Goal: Information Seeking & Learning: Learn about a topic

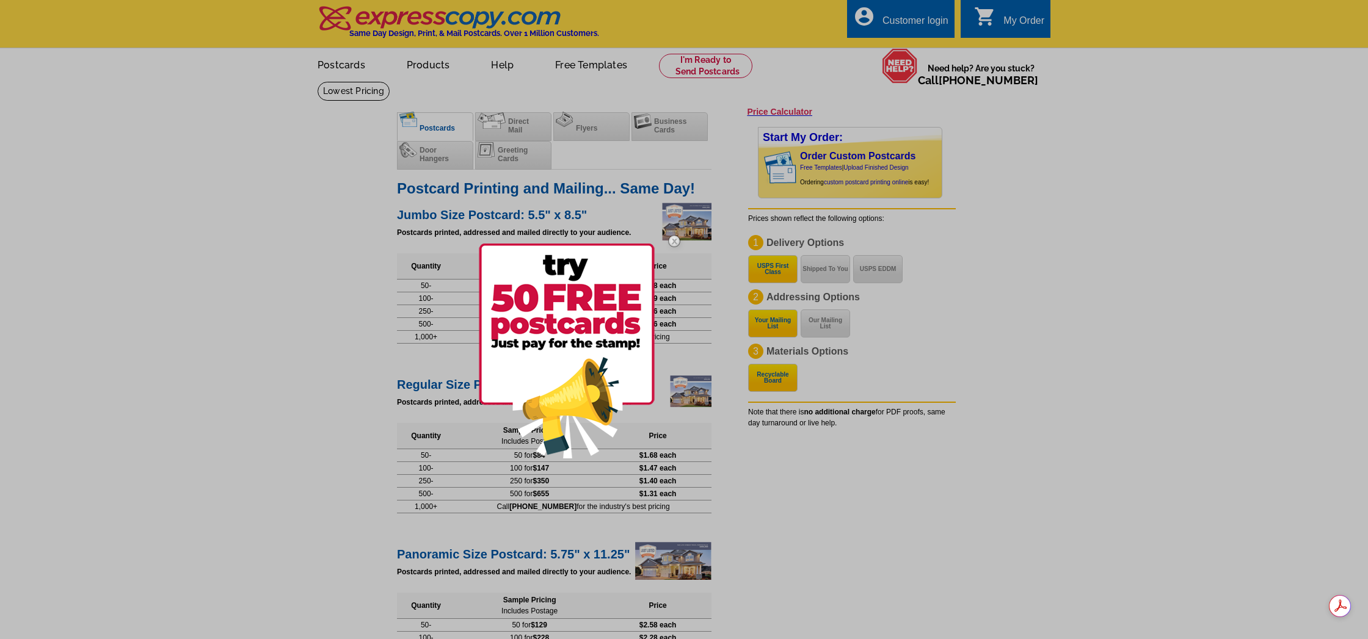
drag, startPoint x: 676, startPoint y: 241, endPoint x: 662, endPoint y: 245, distance: 14.7
click at [675, 241] on img at bounding box center [673, 240] width 35 height 35
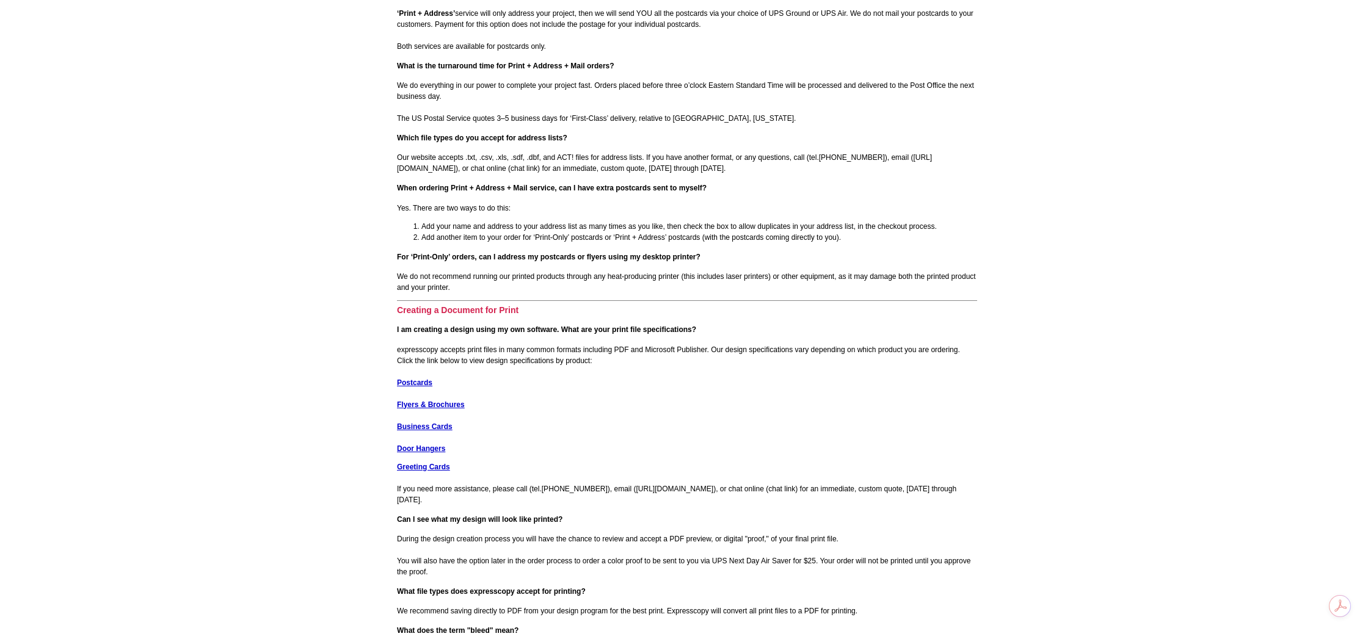
scroll to position [1504, 0]
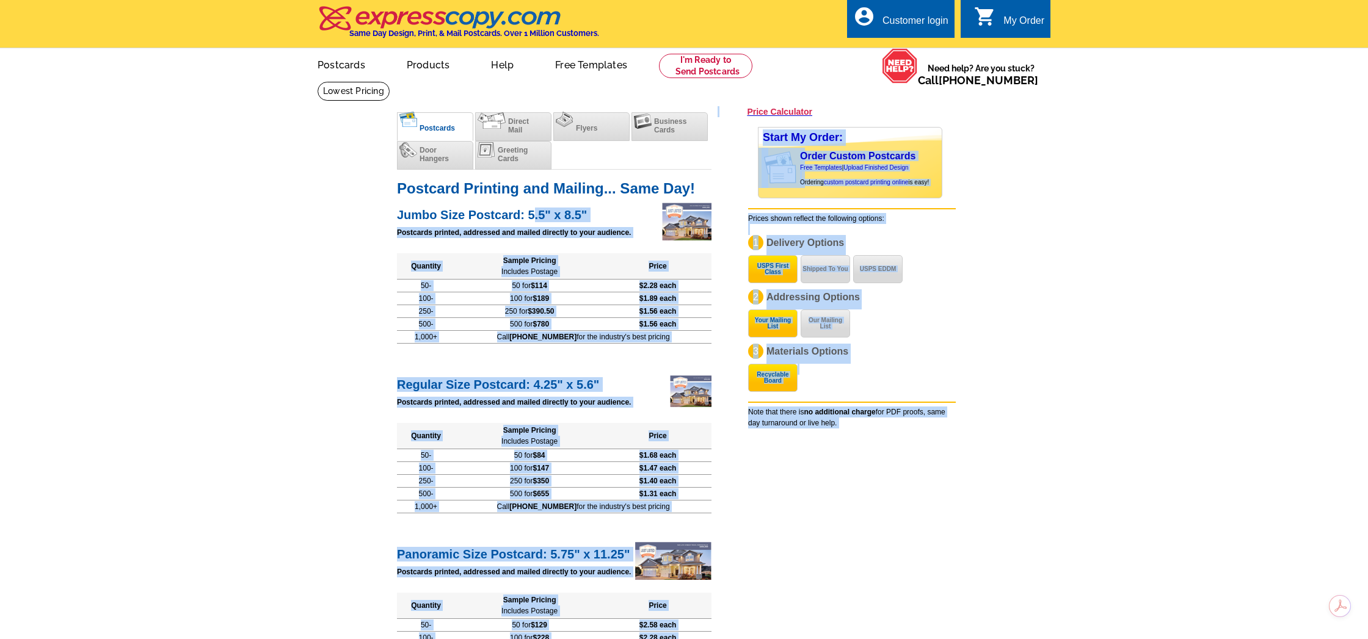
drag, startPoint x: 534, startPoint y: 217, endPoint x: 375, endPoint y: 216, distance: 158.1
click at [375, 216] on main "[DOMAIN_NAME] > Price Guide > Postcard Printing Price Calculator Postcards Dire…" at bounding box center [684, 649] width 1368 height 1136
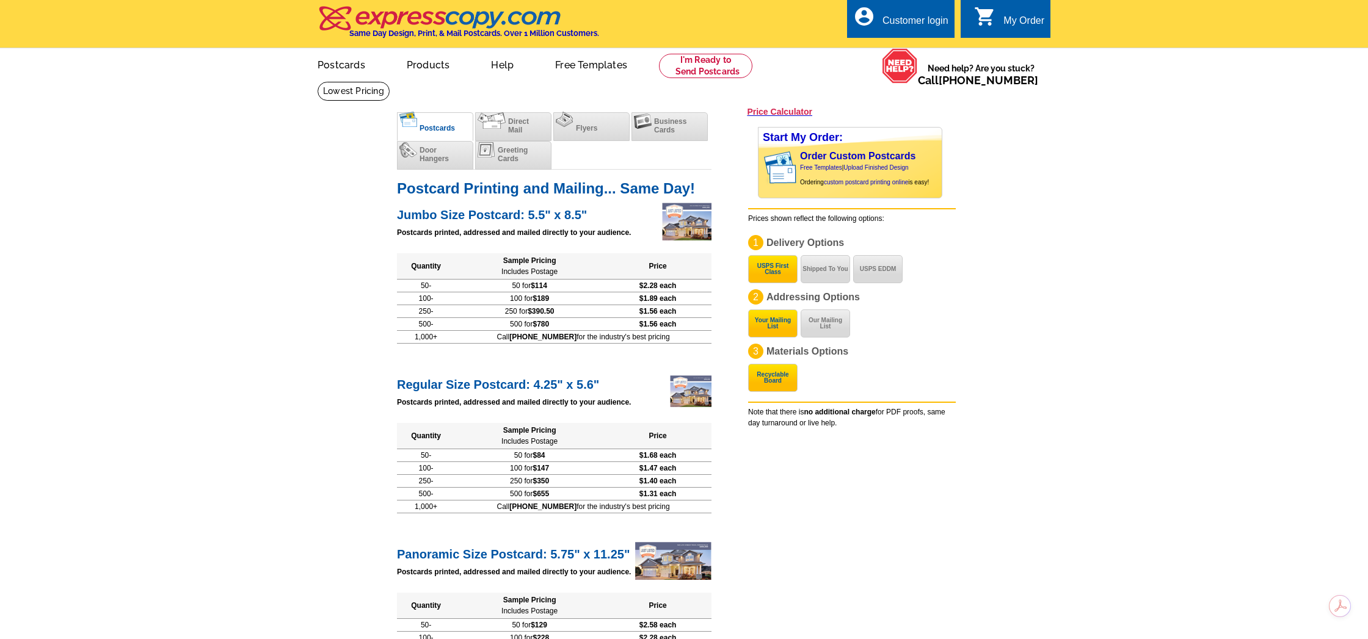
drag, startPoint x: 322, startPoint y: 302, endPoint x: 385, endPoint y: 280, distance: 67.0
click at [322, 301] on main "[DOMAIN_NAME] > Price Guide > Postcard Printing Price Calculator Postcards Dire…" at bounding box center [684, 649] width 1368 height 1136
drag, startPoint x: 658, startPoint y: 288, endPoint x: 640, endPoint y: 292, distance: 18.7
click at [626, 289] on td "$2.28 each" at bounding box center [657, 285] width 107 height 13
drag, startPoint x: 655, startPoint y: 298, endPoint x: 661, endPoint y: 302, distance: 7.5
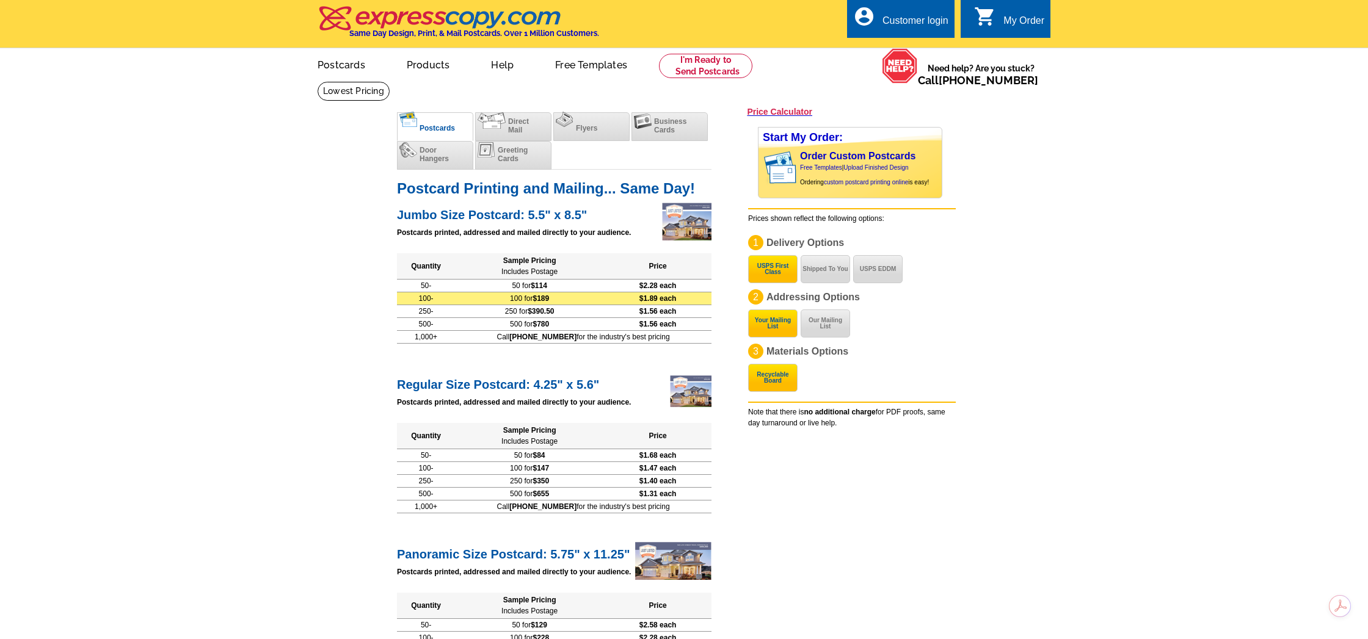
click at [656, 298] on span "$1.89 each" at bounding box center [657, 298] width 37 height 9
click at [658, 304] on tbody "50- 50 for $114 $2.28 each 100- 100 for $189 $1.89 each 250- 250 for $390.50 $1…" at bounding box center [554, 304] width 314 height 51
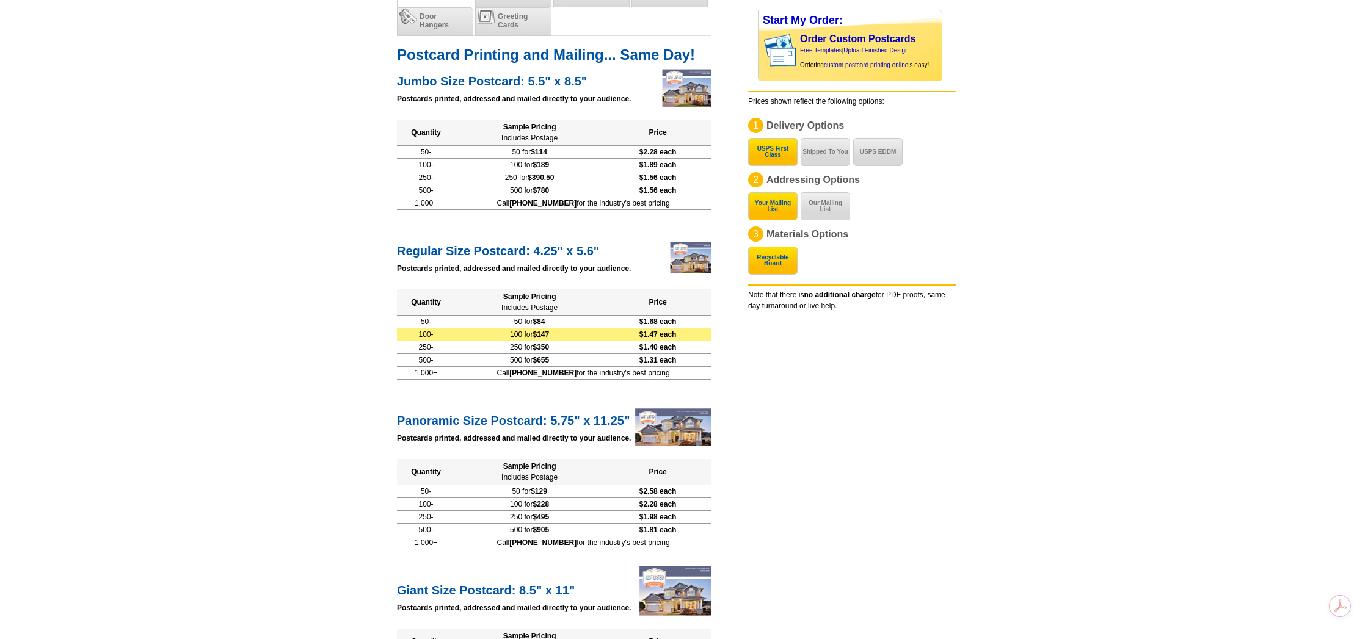
scroll to position [135, 0]
drag, startPoint x: 652, startPoint y: 327, endPoint x: 628, endPoint y: 327, distance: 24.4
click at [624, 327] on td "$1.47 each" at bounding box center [657, 333] width 107 height 13
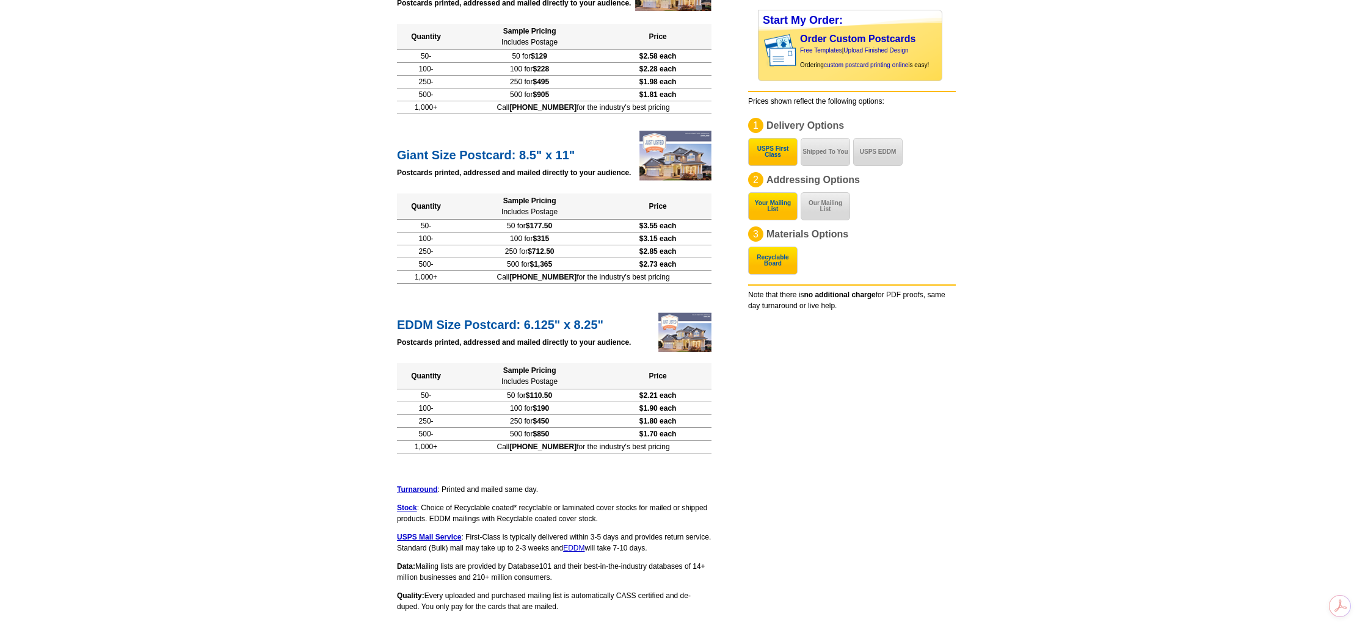
scroll to position [0, 0]
